Goal: Navigation & Orientation: Understand site structure

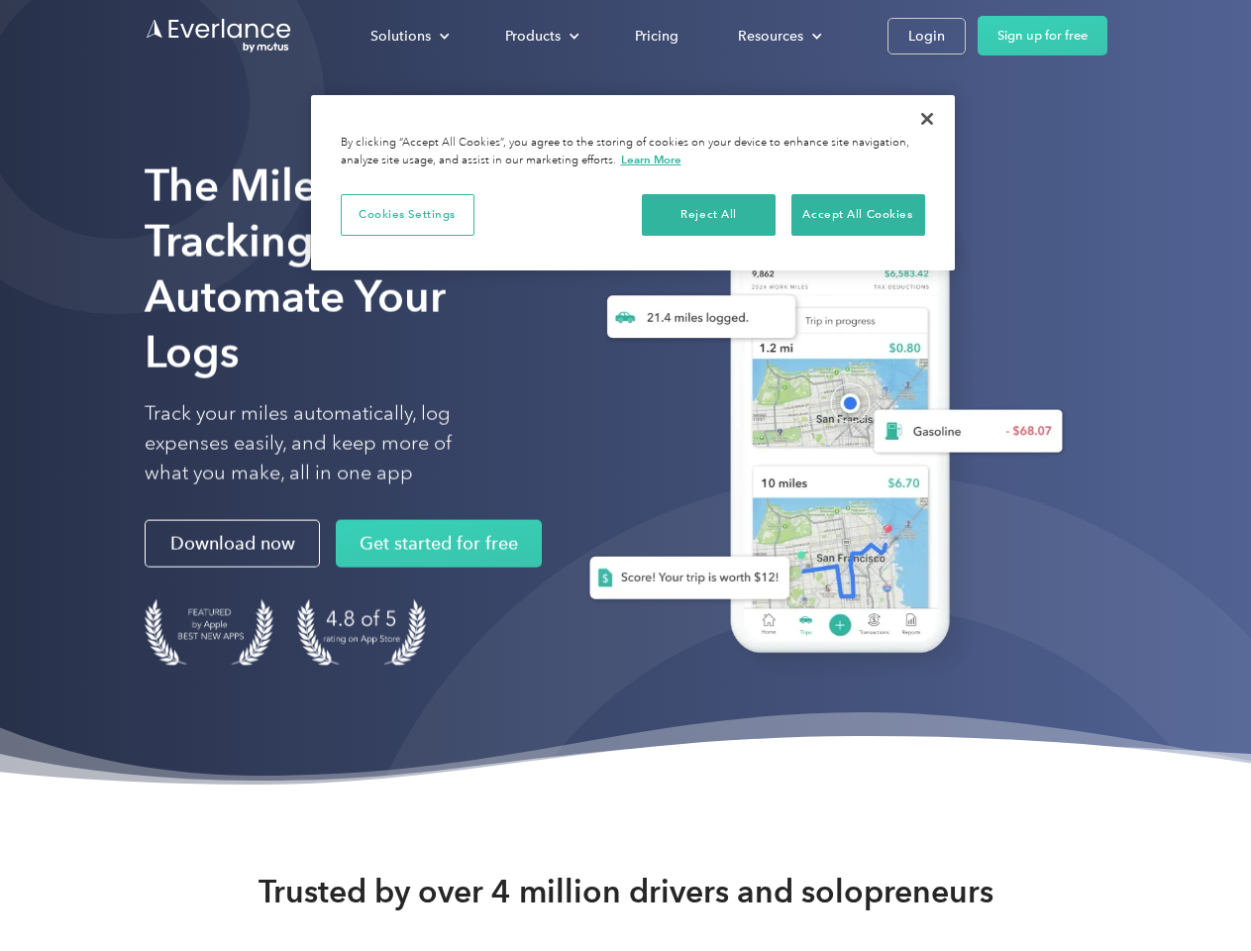
click at [409, 36] on div "Solutions" at bounding box center [400, 36] width 60 height 25
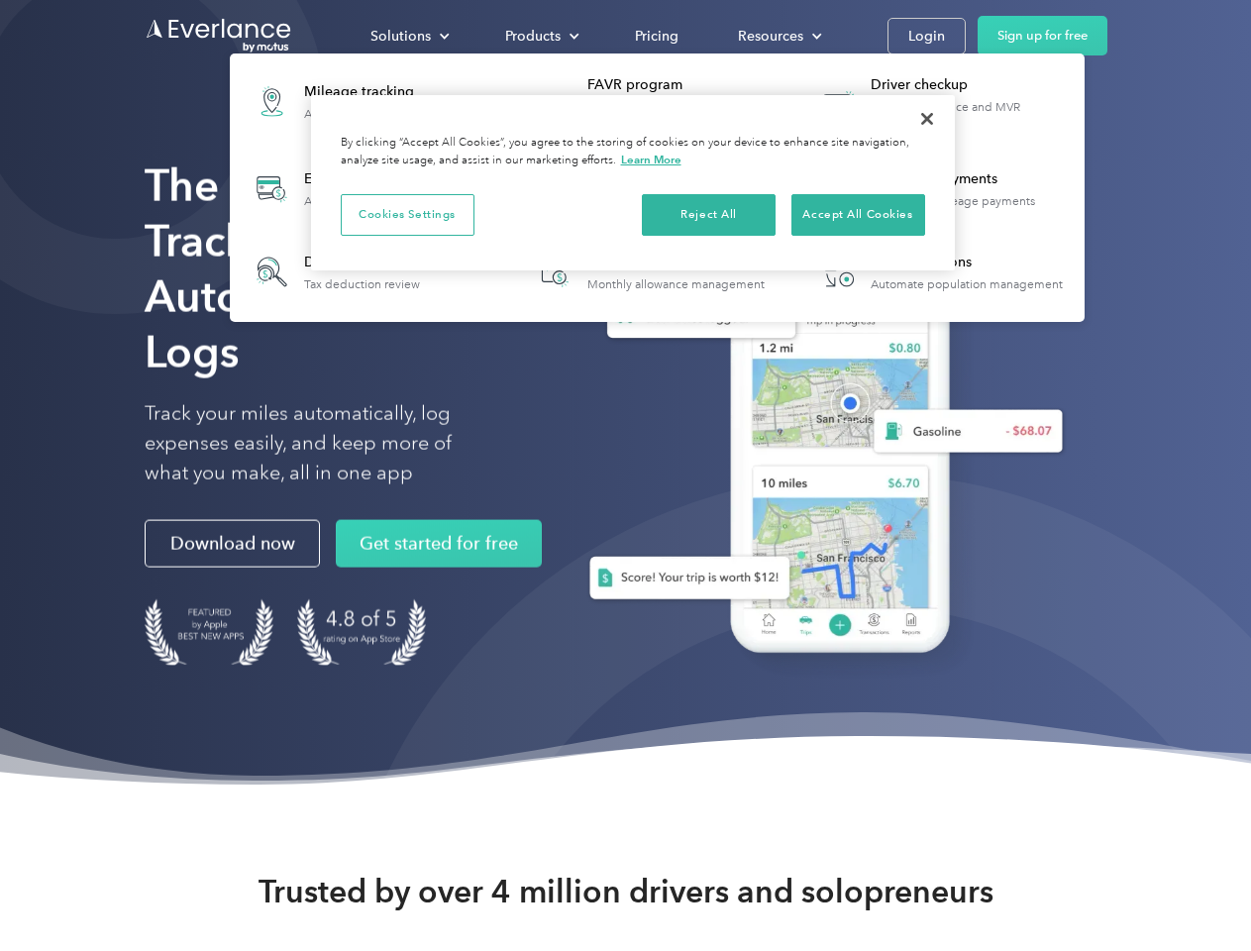
click at [540, 36] on div "Products" at bounding box center [532, 36] width 55 height 25
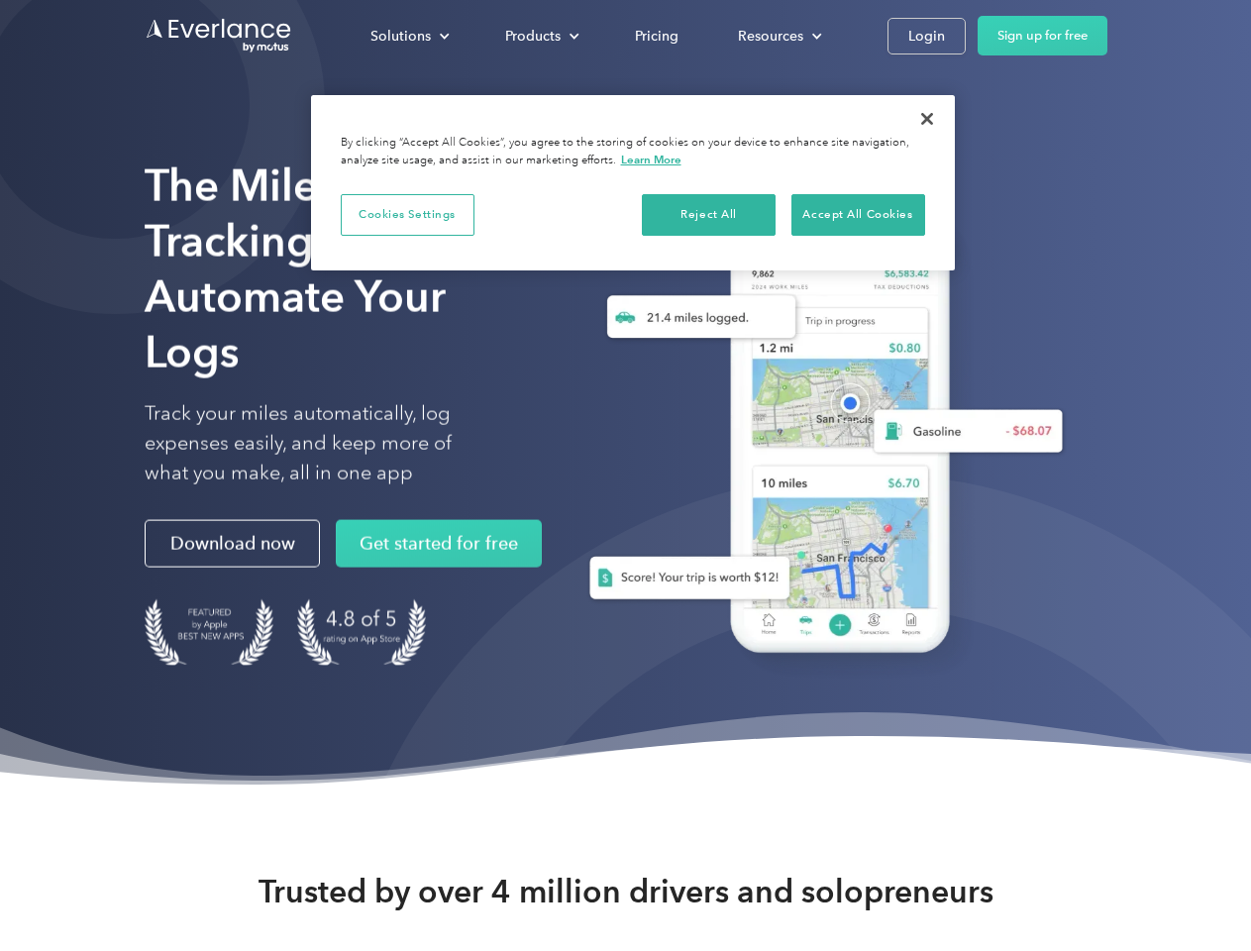
click at [777, 36] on div "Resources" at bounding box center [770, 36] width 65 height 25
click at [407, 214] on button "Cookies Settings" at bounding box center [408, 215] width 134 height 42
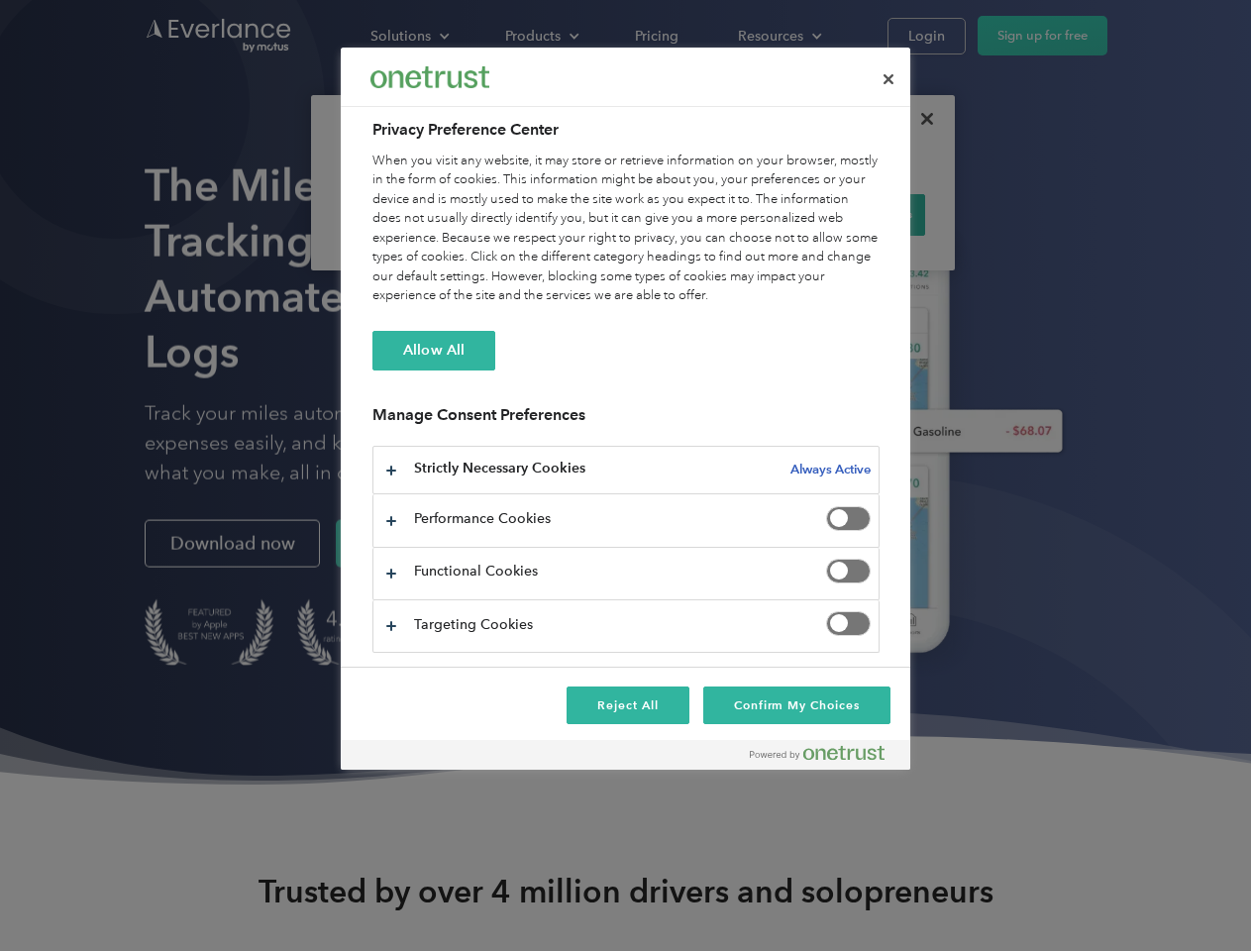
click at [709, 214] on div "When you visit any website, it may store or retrieve information on your browse…" at bounding box center [625, 228] width 507 height 154
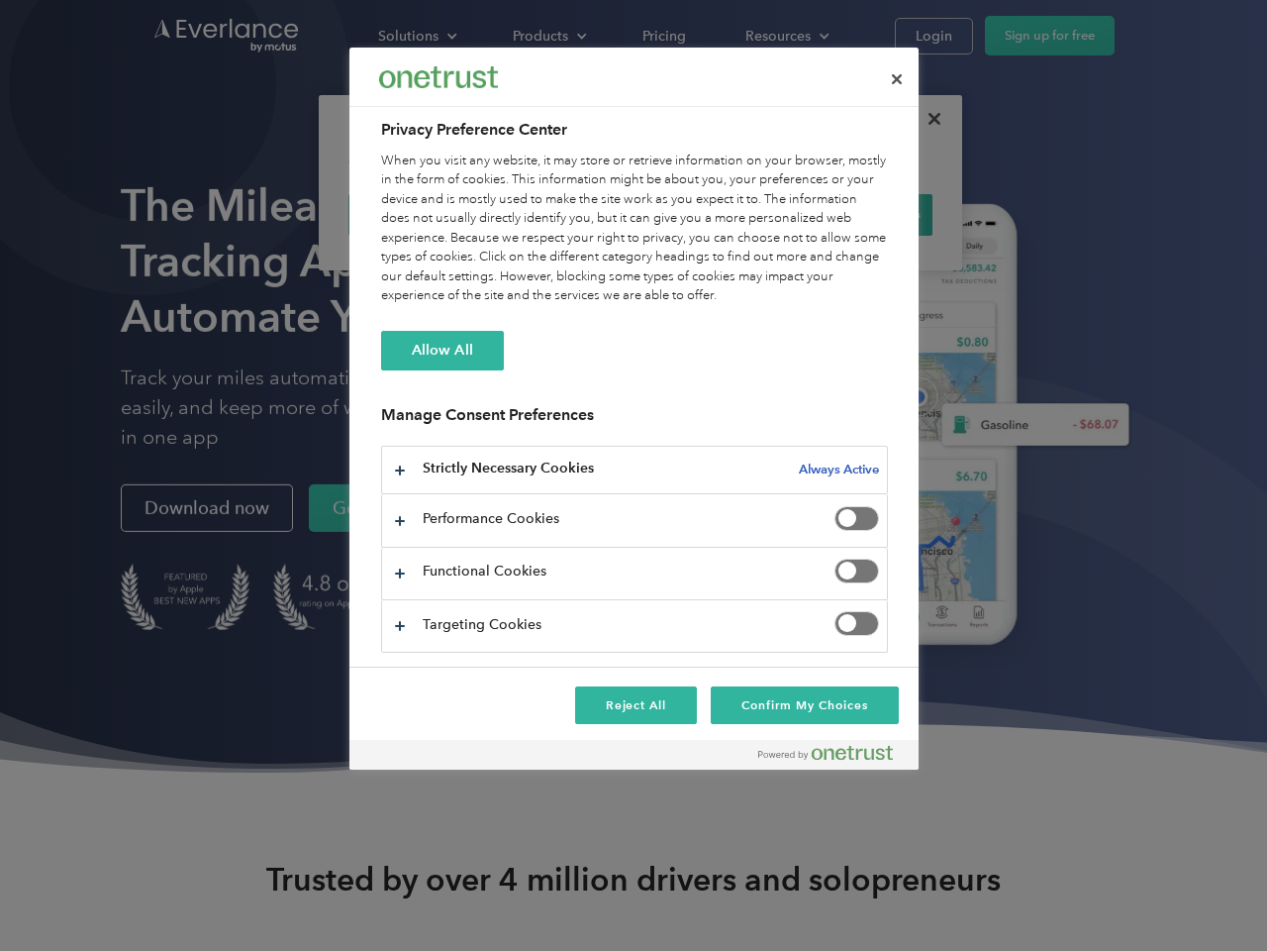
click at [857, 214] on div "When you visit any website, it may store or retrieve information on your browse…" at bounding box center [634, 228] width 507 height 154
click at [927, 119] on div at bounding box center [633, 475] width 1267 height 951
